Goal: Information Seeking & Learning: Learn about a topic

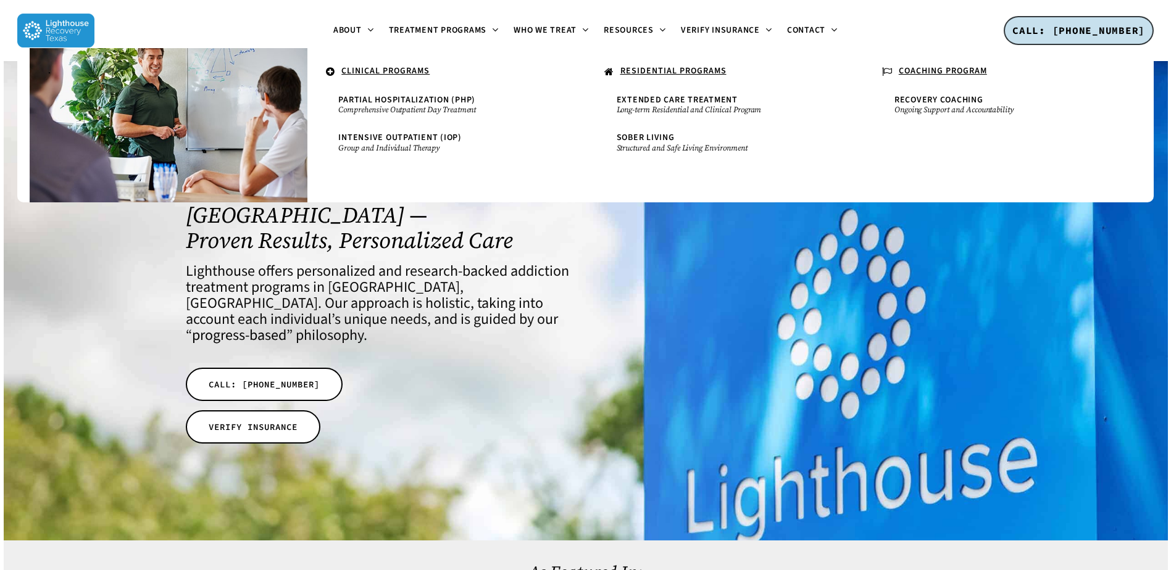
click at [668, 72] on u "RESIDENTIAL PROGRAMS" at bounding box center [673, 71] width 106 height 12
click at [663, 69] on u "RESIDENTIAL PROGRAMS" at bounding box center [673, 71] width 106 height 12
click at [664, 94] on span "Extended Care Treatment" at bounding box center [677, 100] width 121 height 12
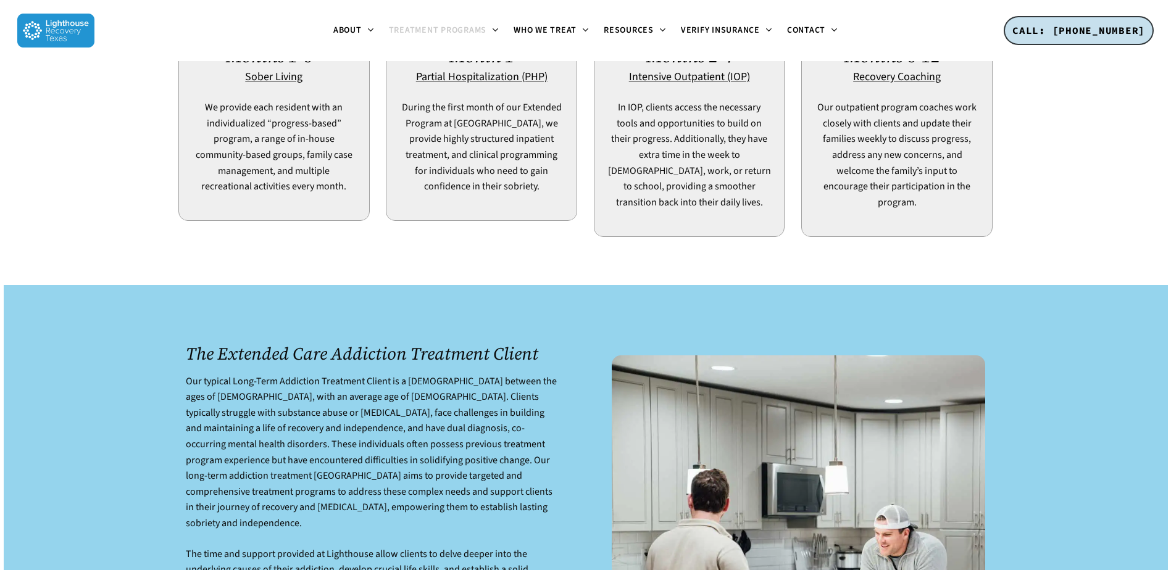
scroll to position [1234, 0]
